Goal: Task Accomplishment & Management: Manage account settings

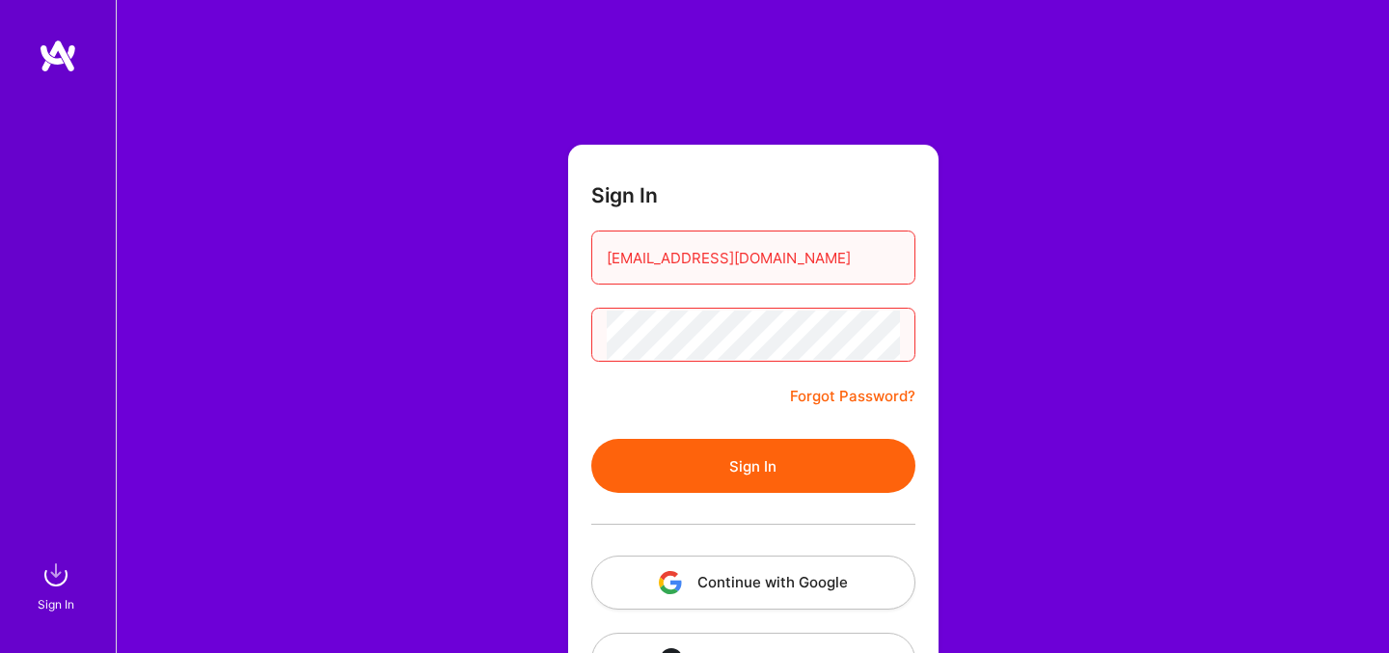
click at [742, 462] on button "Sign In" at bounding box center [753, 466] width 324 height 54
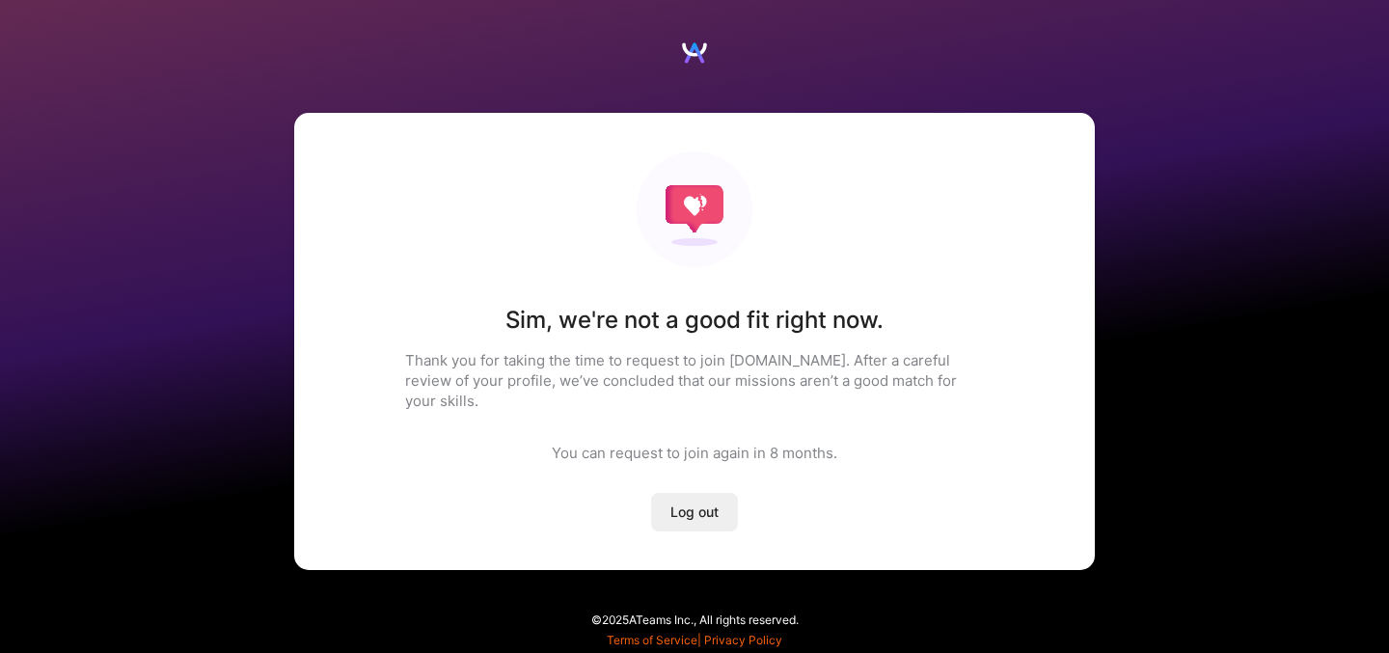
click at [682, 502] on span "Log out" at bounding box center [694, 511] width 48 height 19
click at [702, 502] on span "Log out" at bounding box center [694, 511] width 48 height 19
